Goal: Task Accomplishment & Management: Manage account settings

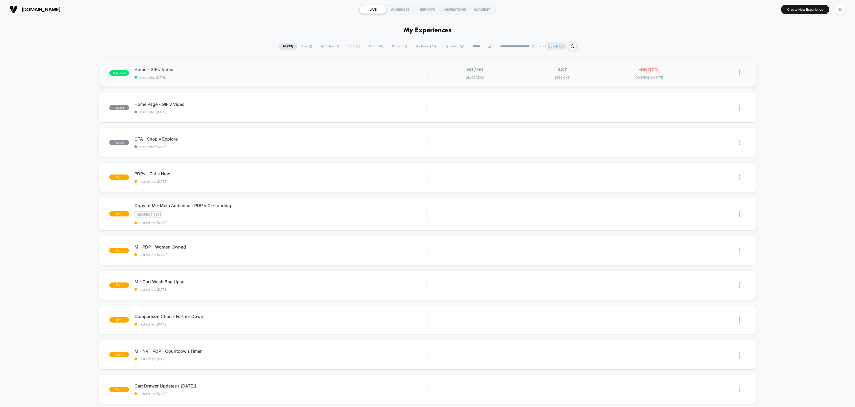
click at [272, 82] on div "published Home - GIF v Video start date: [DATE] 50 / 50 Allocation 437 Sessions…" at bounding box center [427, 72] width 658 height 29
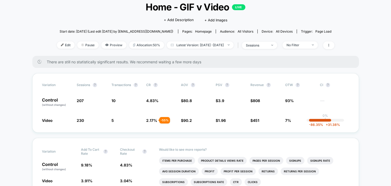
scroll to position [46, 0]
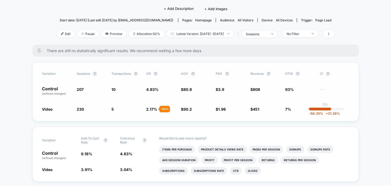
drag, startPoint x: 41, startPoint y: 87, endPoint x: 59, endPoint y: 86, distance: 17.9
click at [59, 86] on div "Variation Sessions ? Transactions ? CR ? AOV ? PSV ? Revenue ? OTW ? CI ? Contr…" at bounding box center [195, 91] width 326 height 59
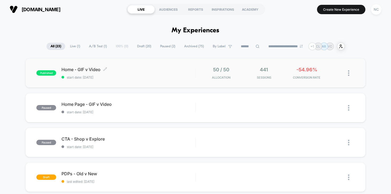
click at [134, 75] on div "Home - GIF v Video Click to edit experience details Click to edit experience de…" at bounding box center [128, 73] width 134 height 13
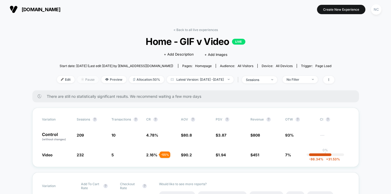
click at [81, 77] on span "Pause" at bounding box center [87, 79] width 21 height 7
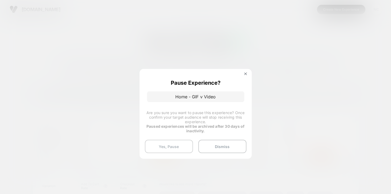
click at [181, 141] on button "Yes, Pause" at bounding box center [169, 146] width 48 height 13
